Goal: Task Accomplishment & Management: Manage account settings

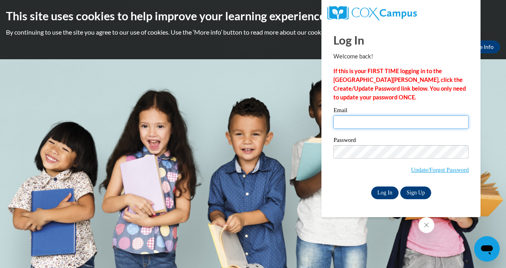
type input "[EMAIL_ADDRESS][DOMAIN_NAME]"
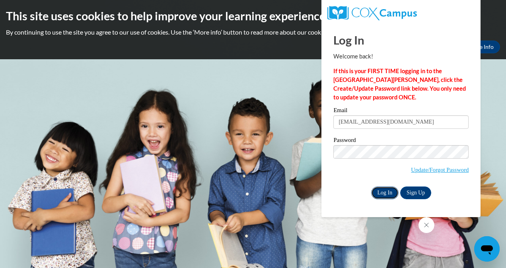
click at [386, 194] on input "Log In" at bounding box center [385, 193] width 28 height 13
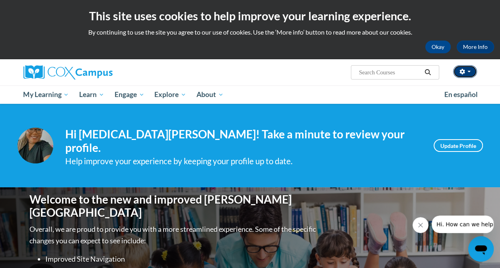
click at [468, 71] on span "button" at bounding box center [469, 72] width 3 height 2
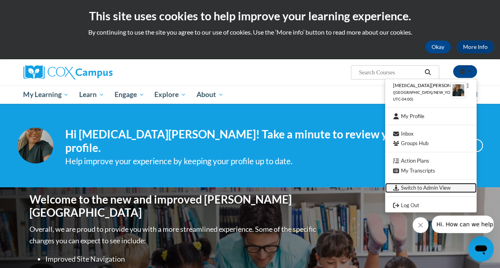
click at [424, 187] on link "Switch to Admin View" at bounding box center [431, 188] width 92 height 10
